Goal: Information Seeking & Learning: Learn about a topic

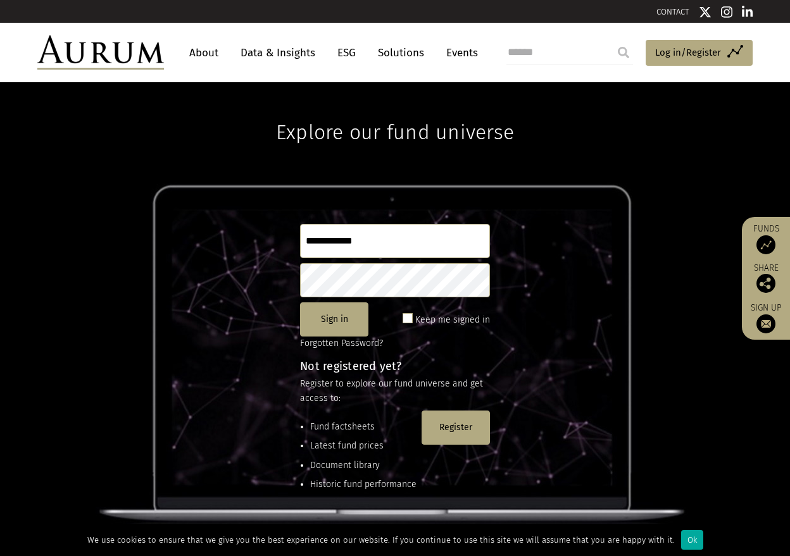
type input "**********"
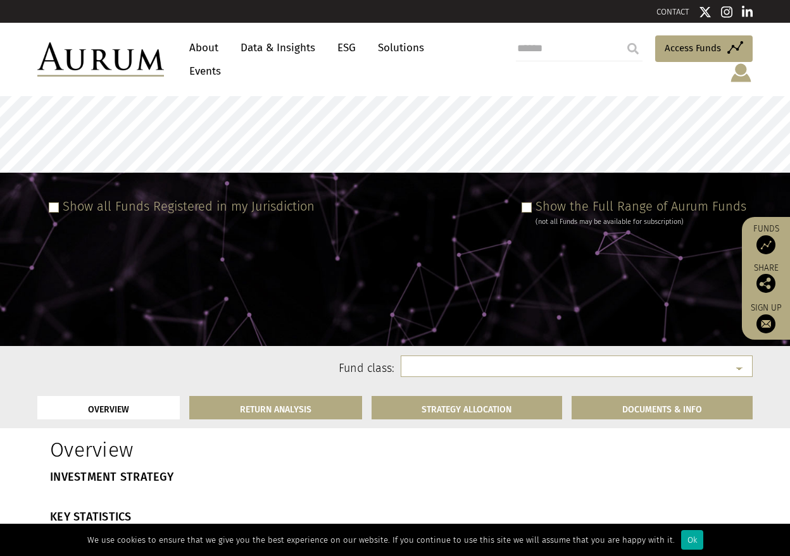
select select "**********"
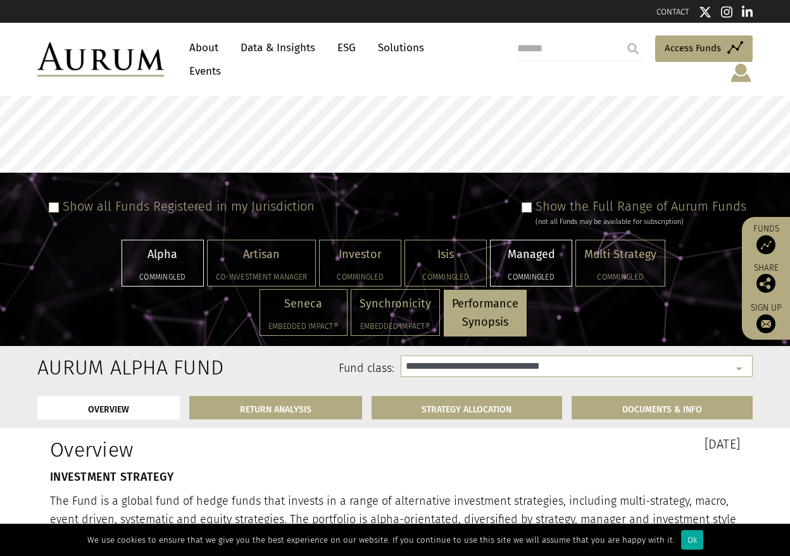
click at [541, 250] on div "Managed Commingled" at bounding box center [530, 263] width 81 height 46
select select "**********"
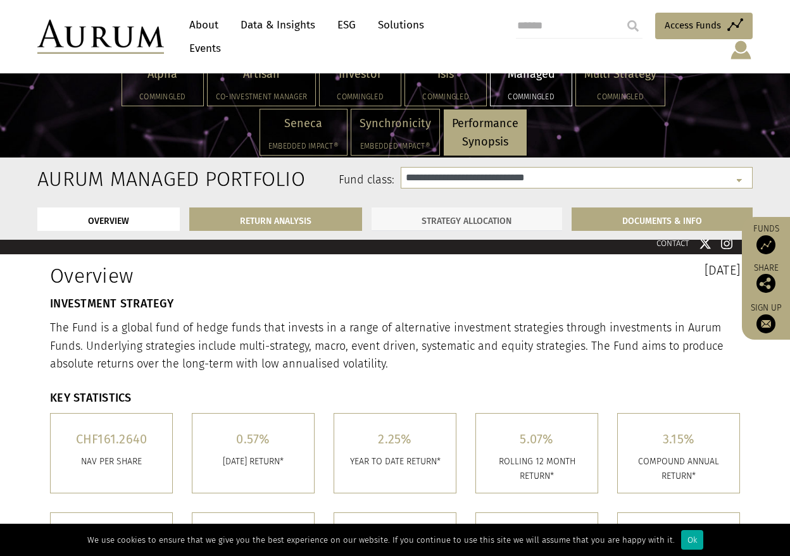
scroll to position [170, 0]
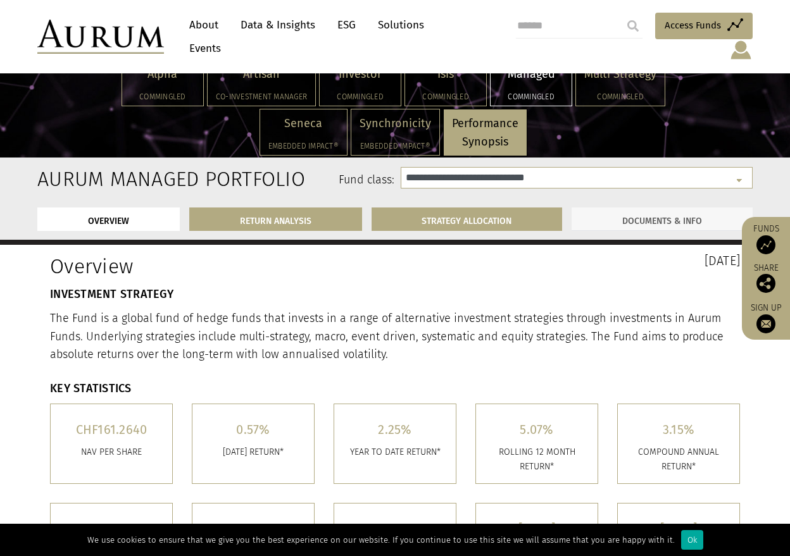
click at [656, 222] on link "DOCUMENTS & INFO" at bounding box center [661, 219] width 181 height 23
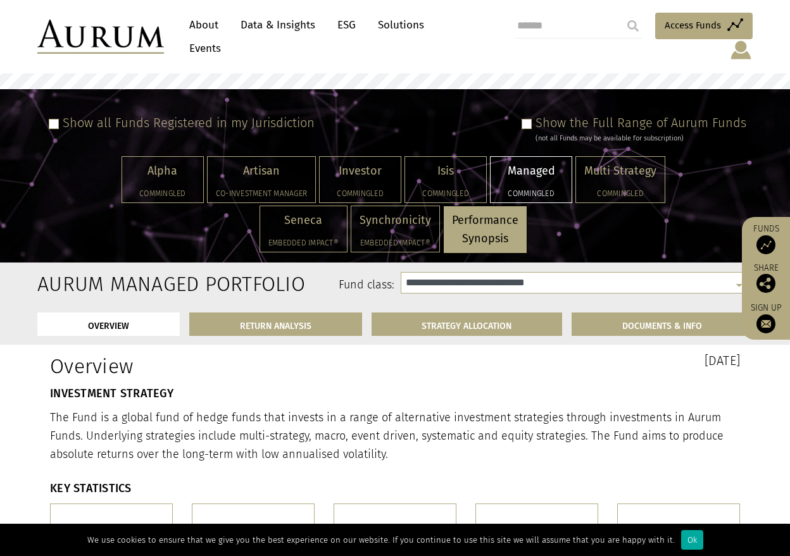
scroll to position [82, 0]
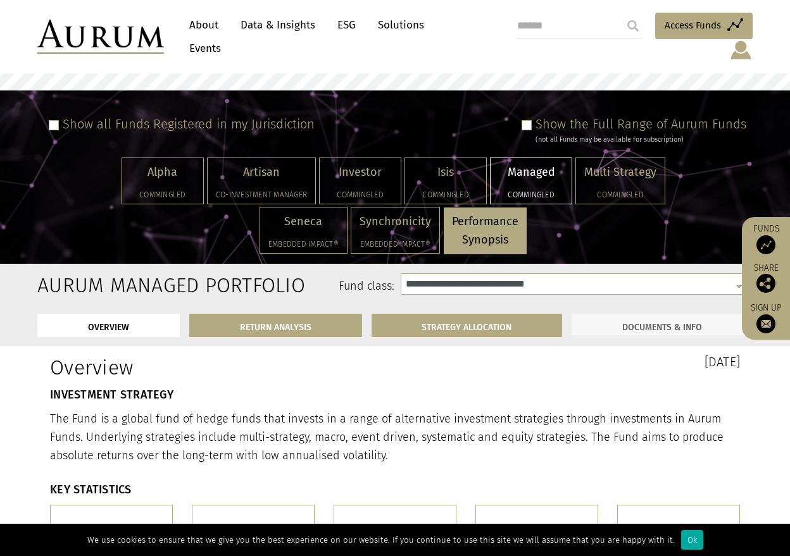
click at [692, 314] on link "DOCUMENTS & INFO" at bounding box center [661, 325] width 181 height 23
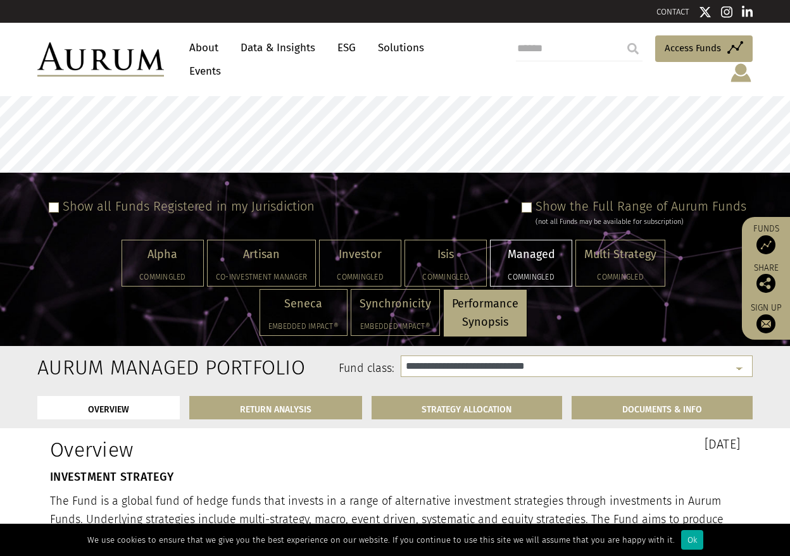
scroll to position [0, 0]
click at [530, 203] on span at bounding box center [526, 208] width 10 height 10
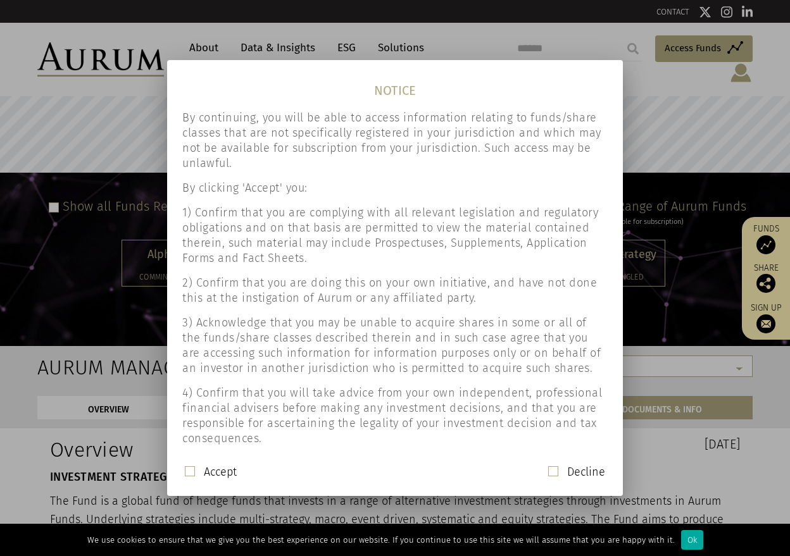
click at [190, 470] on span at bounding box center [190, 471] width 10 height 10
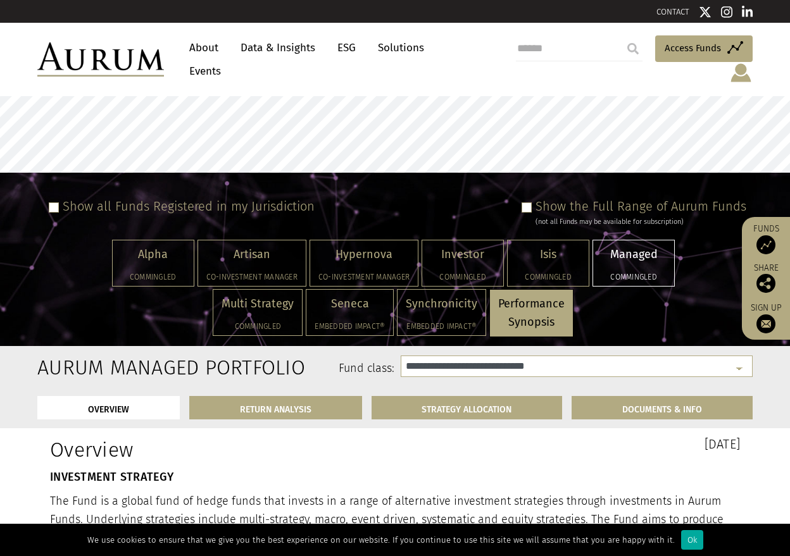
click at [646, 251] on div "Managed Commingled" at bounding box center [633, 263] width 81 height 46
click at [632, 256] on div "Managed Commingled" at bounding box center [633, 263] width 81 height 46
click at [628, 246] on p "Managed" at bounding box center [633, 255] width 65 height 18
click at [640, 396] on link "DOCUMENTS & INFO" at bounding box center [661, 407] width 181 height 23
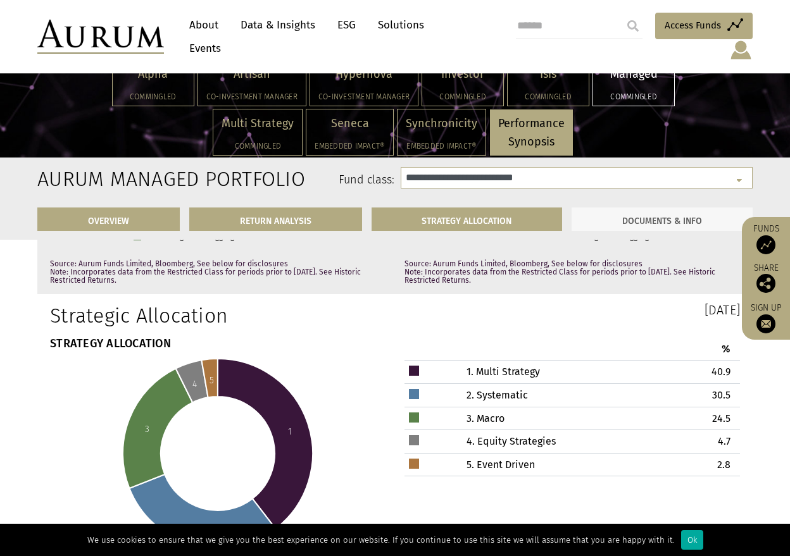
scroll to position [4305, 0]
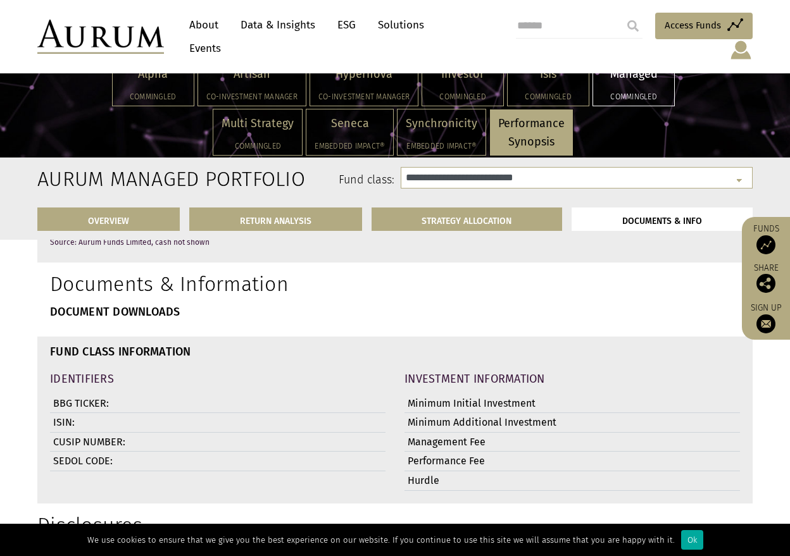
click at [666, 217] on li "DOCUMENTS & INFO" at bounding box center [661, 219] width 181 height 23
click at [638, 217] on li "DOCUMENTS & INFO" at bounding box center [661, 219] width 181 height 23
select select "**********"
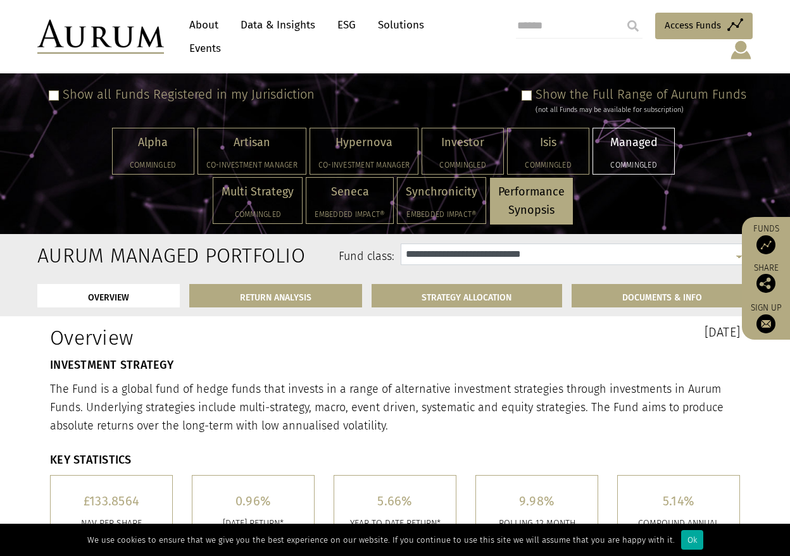
scroll to position [112, 0]
click at [648, 284] on link "DOCUMENTS & INFO" at bounding box center [661, 295] width 181 height 23
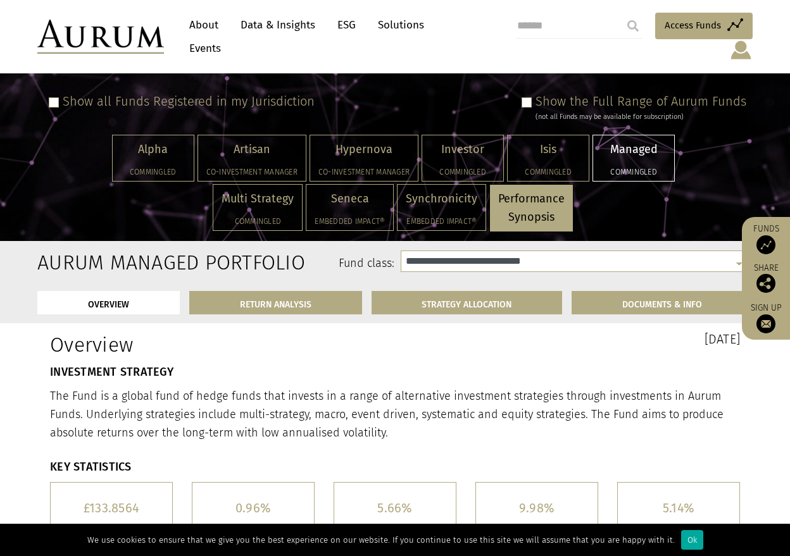
scroll to position [0, 0]
